Goal: Find specific page/section: Find specific page/section

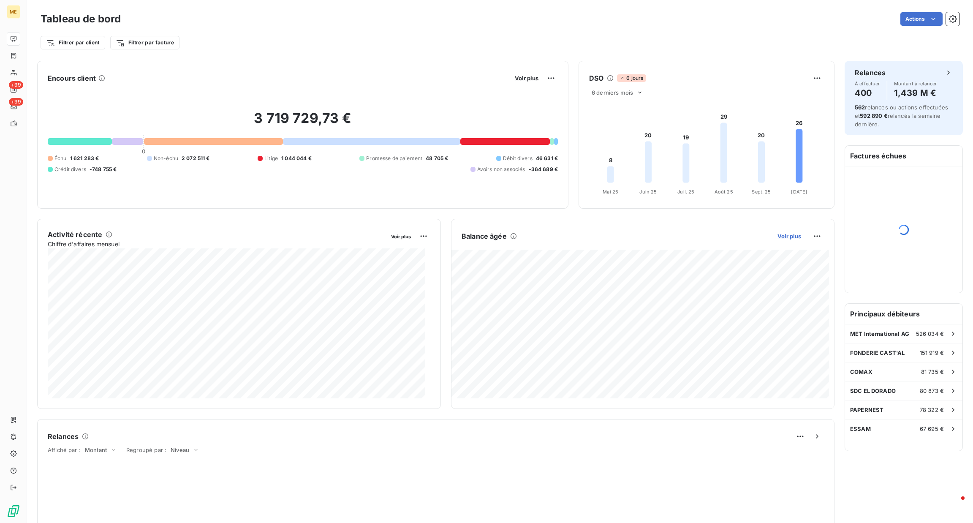
click at [778, 234] on span "Voir plus" at bounding box center [790, 236] width 24 height 7
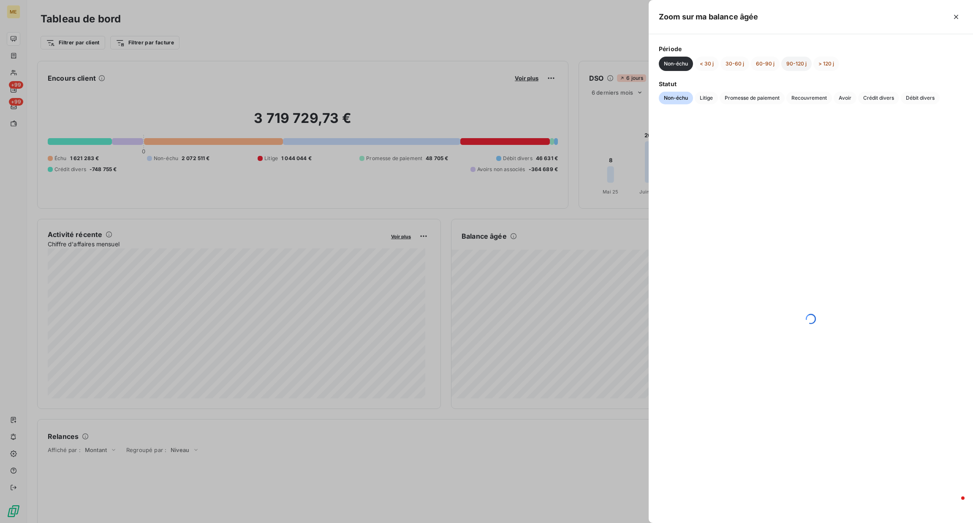
click at [796, 61] on button "90-120 j" at bounding box center [797, 64] width 30 height 14
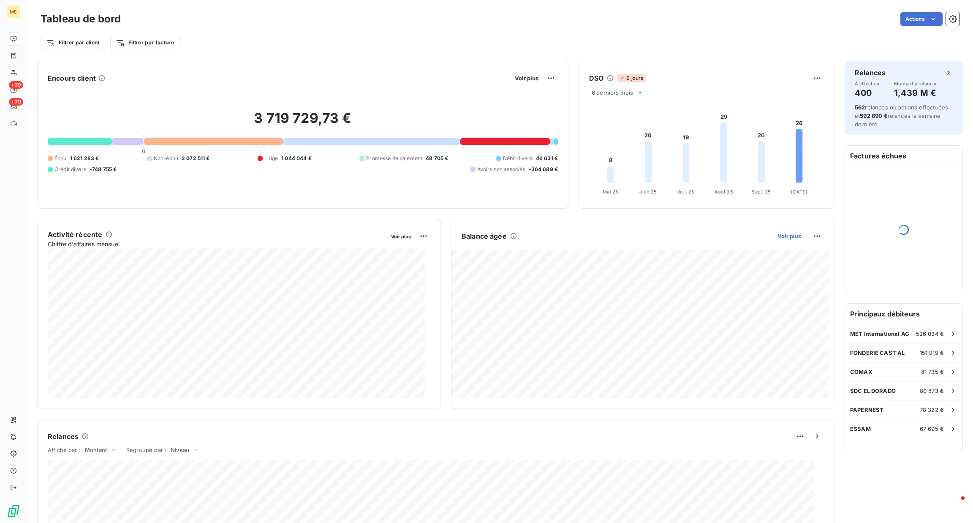
click at [778, 237] on span "Voir plus" at bounding box center [790, 236] width 24 height 7
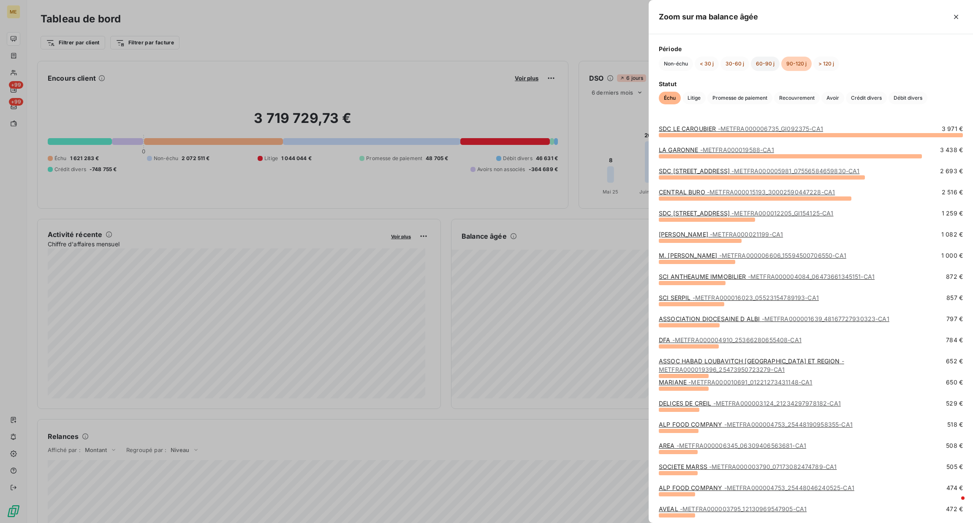
click at [757, 66] on button "60-90 j" at bounding box center [765, 64] width 29 height 14
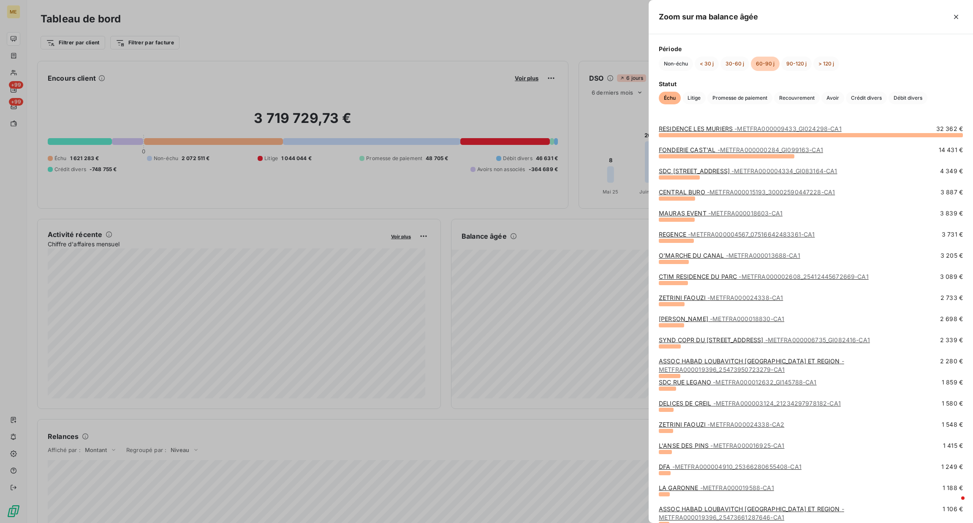
click at [731, 213] on span "- METFRA000018603-CA1" at bounding box center [745, 213] width 74 height 7
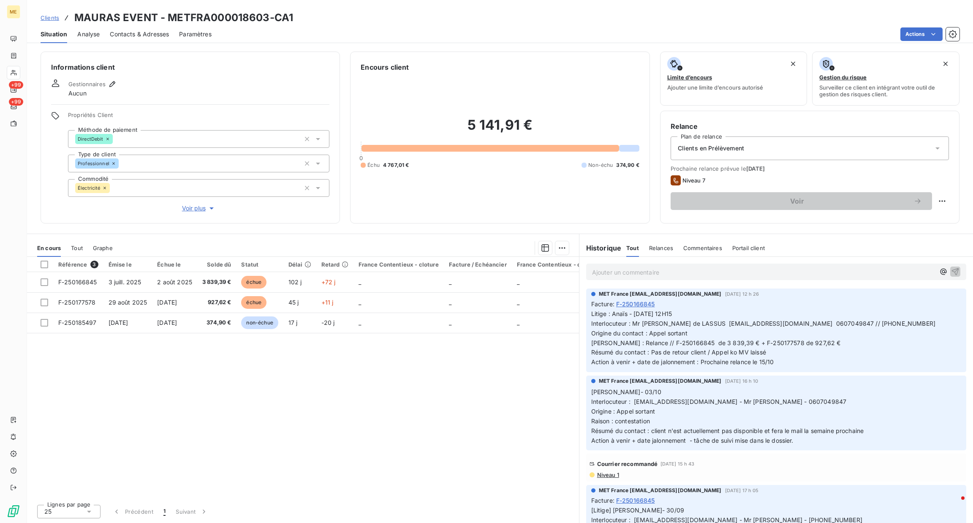
click at [692, 269] on p "Ajouter un commentaire ﻿" at bounding box center [763, 272] width 343 height 11
click at [189, 213] on div "Informations client Gestionnaires Aucun Propriétés Client Méthode de paiement D…" at bounding box center [191, 138] width 300 height 172
click at [195, 211] on span "Voir plus" at bounding box center [199, 208] width 34 height 8
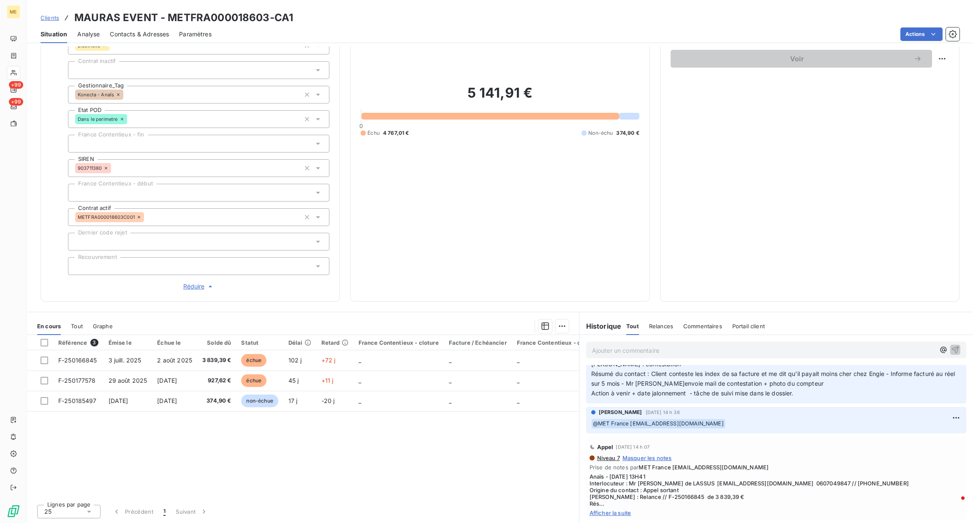
scroll to position [316, 0]
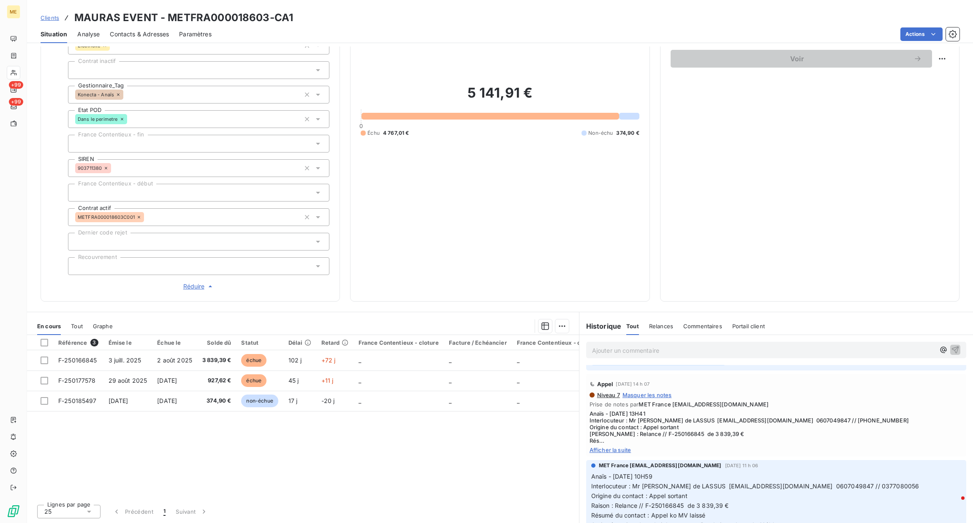
click at [673, 352] on p "Ajouter un commentaire ﻿" at bounding box center [763, 350] width 343 height 11
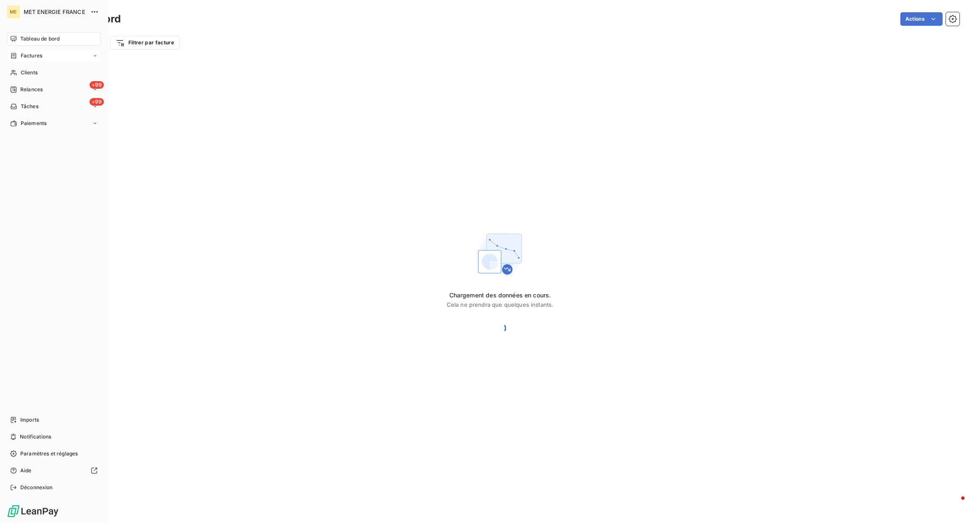
click at [55, 54] on div "Factures" at bounding box center [54, 56] width 94 height 14
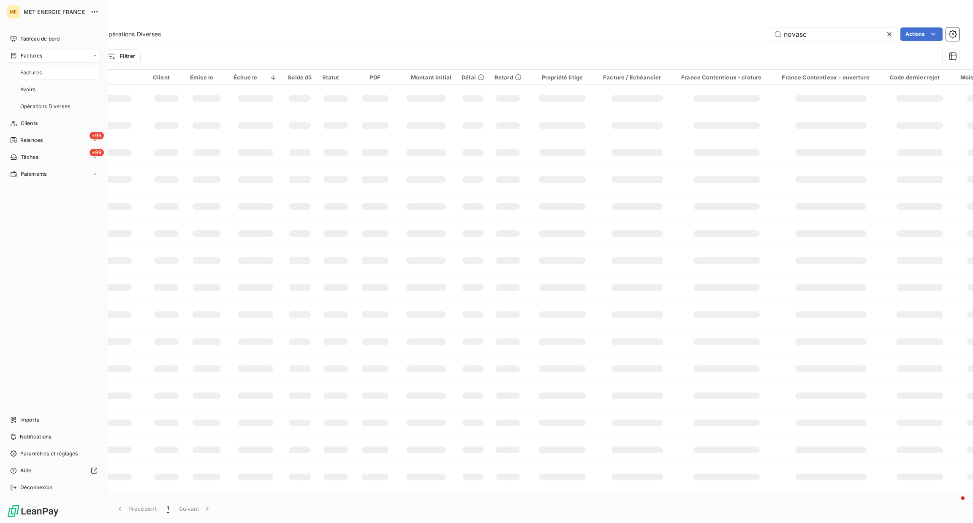
click at [55, 76] on div "Factures" at bounding box center [59, 73] width 84 height 14
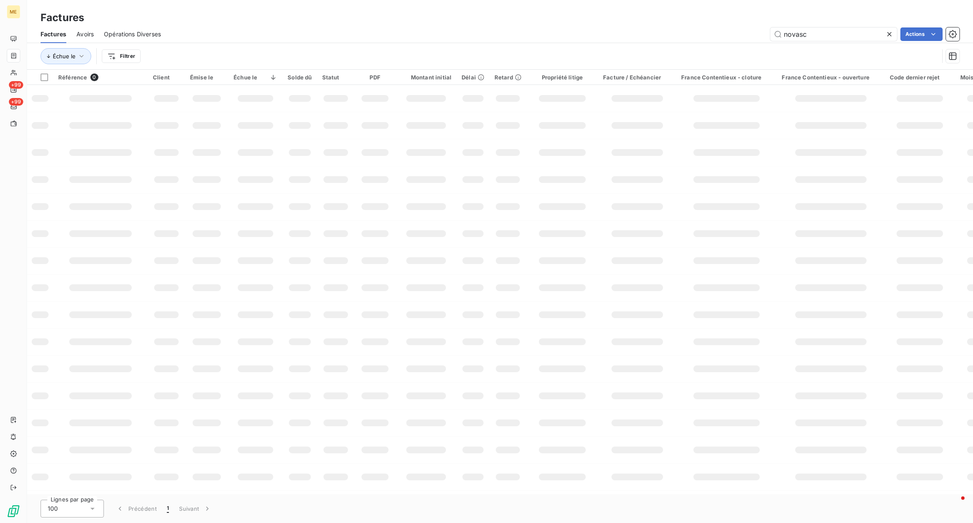
drag, startPoint x: 853, startPoint y: 35, endPoint x: 665, endPoint y: 35, distance: 188.0
click at [737, 35] on div "novasc Actions" at bounding box center [565, 34] width 789 height 14
click at [781, 33] on input "F-000042671" at bounding box center [834, 34] width 127 height 14
type input "F-000042671"
